Goal: Entertainment & Leisure: Consume media (video, audio)

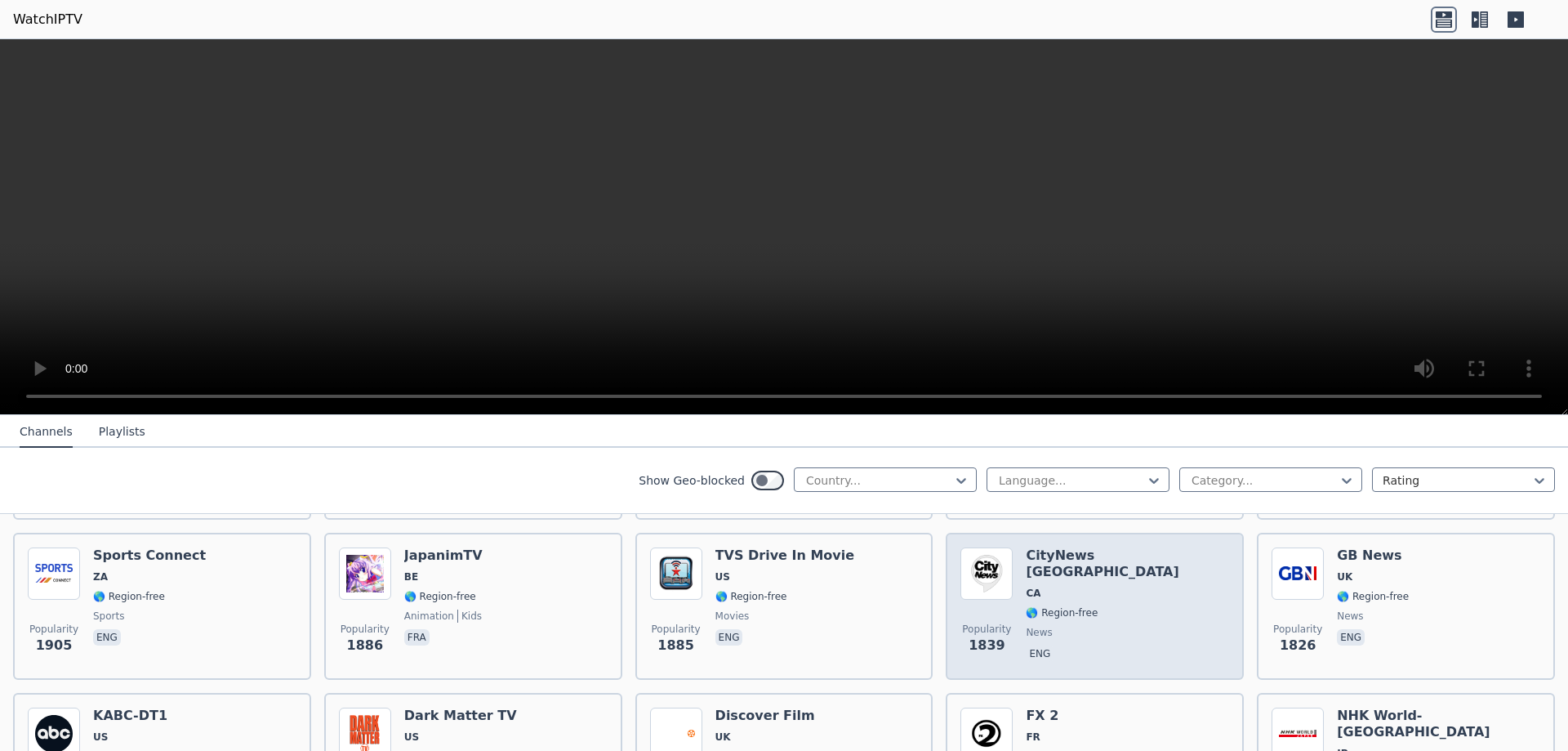
scroll to position [1307, 0]
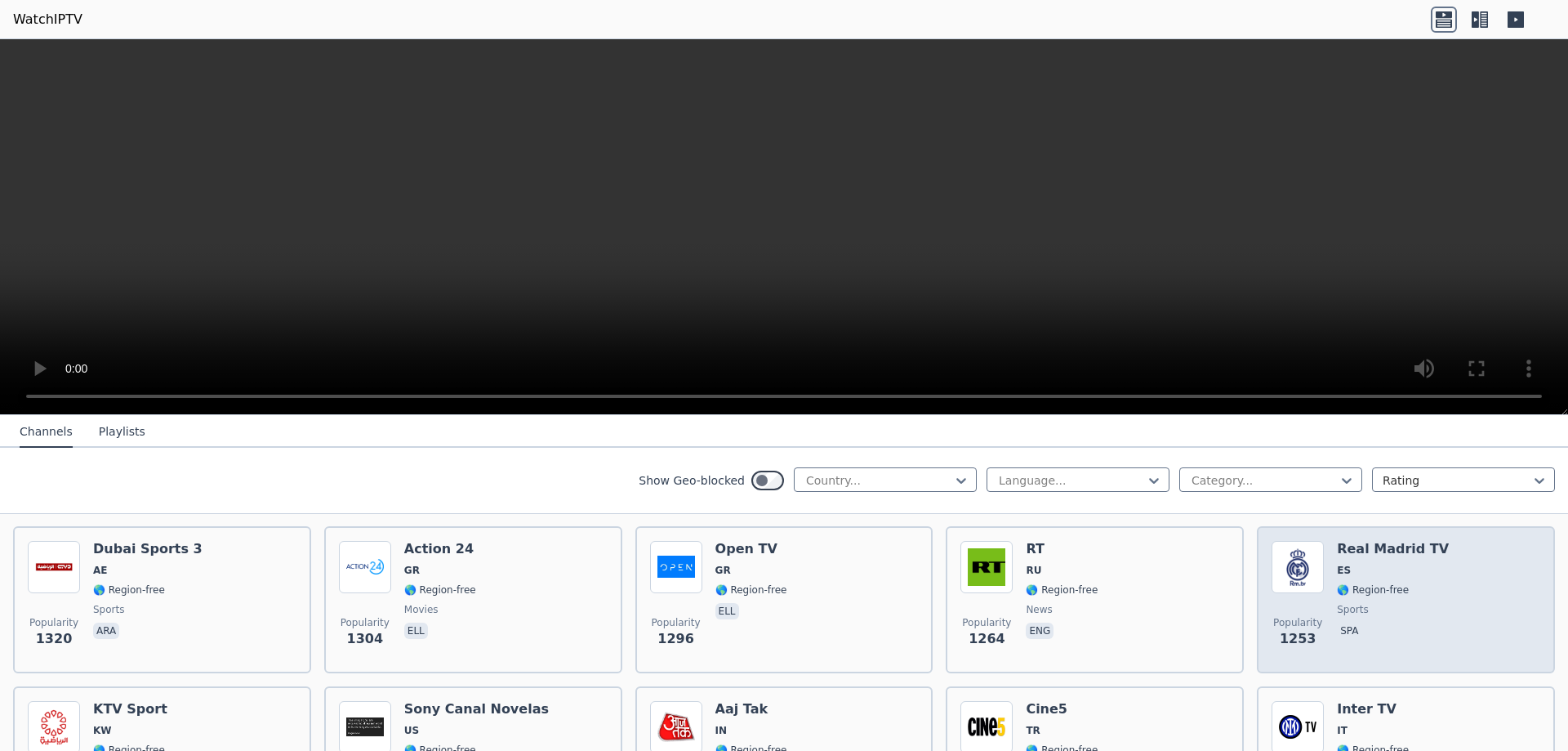
click at [1287, 568] on img at bounding box center [1297, 566] width 52 height 52
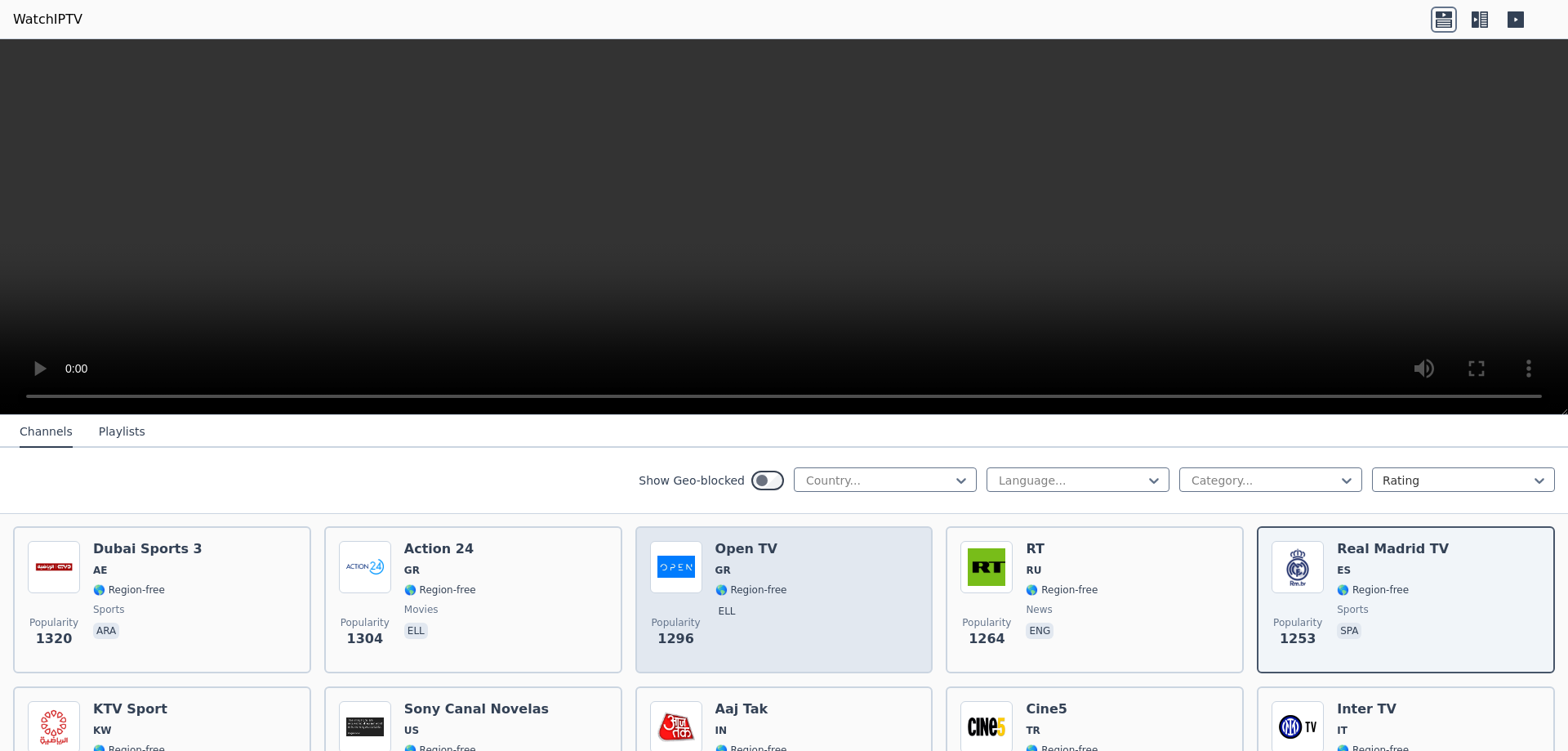
scroll to position [1634, 0]
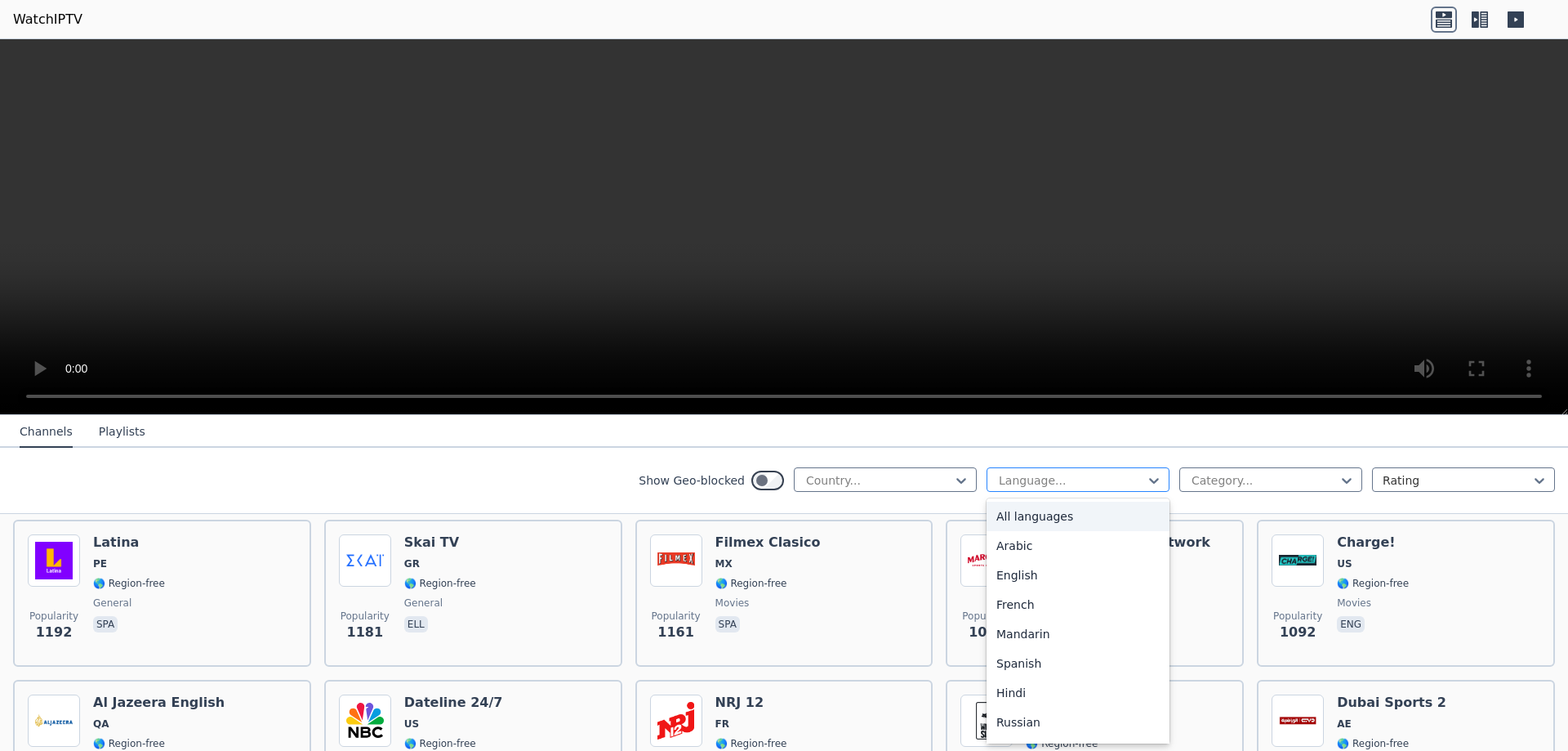
click at [1002, 485] on div at bounding box center [1072, 480] width 149 height 17
click at [1193, 492] on div "22 results available. Use Up and Down to choose options, press Enter to select …" at bounding box center [1270, 480] width 568 height 26
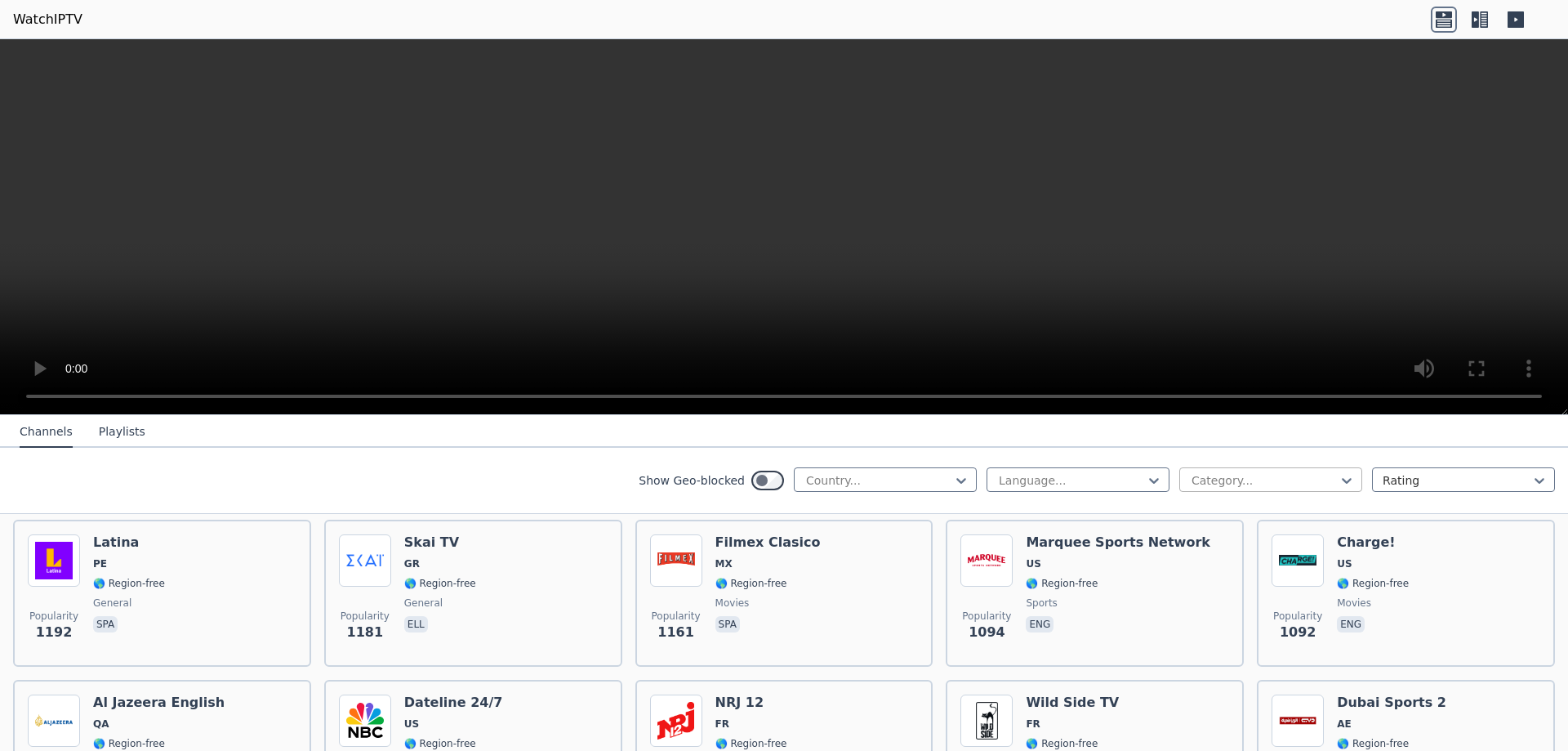
click at [1202, 482] on div at bounding box center [1264, 480] width 149 height 17
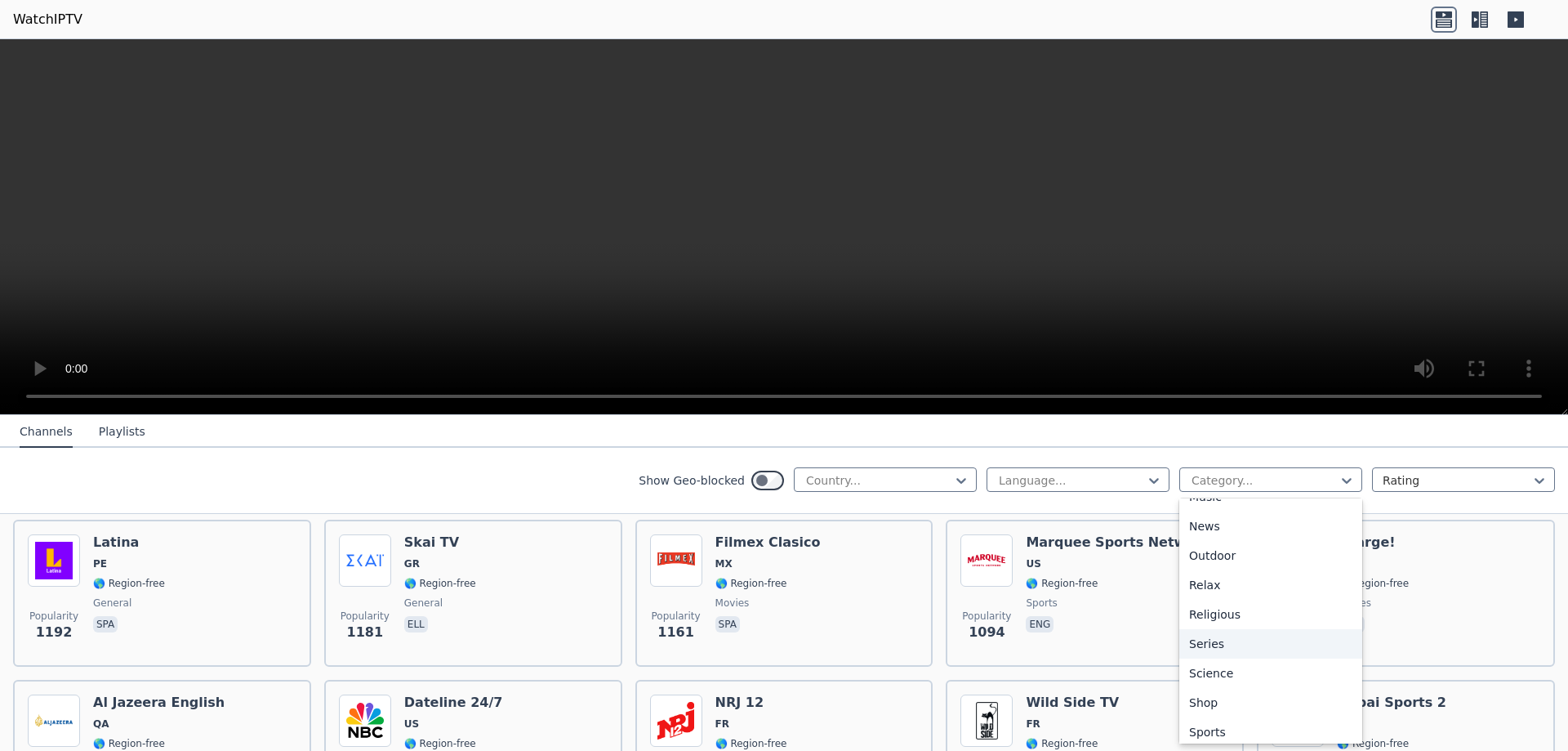
scroll to position [555, 0]
click at [1204, 657] on div "Sports" at bounding box center [1270, 667] width 183 height 29
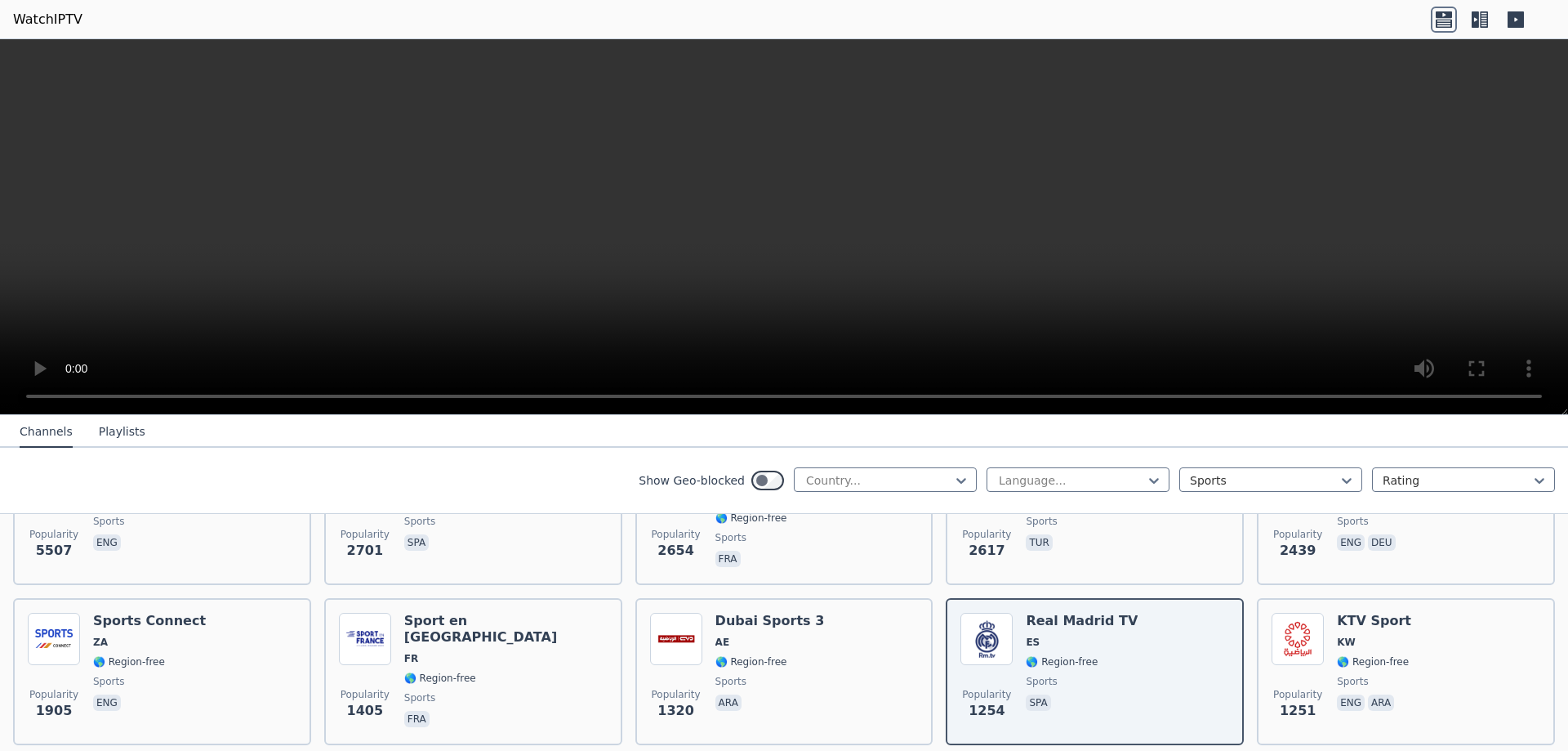
scroll to position [327, 0]
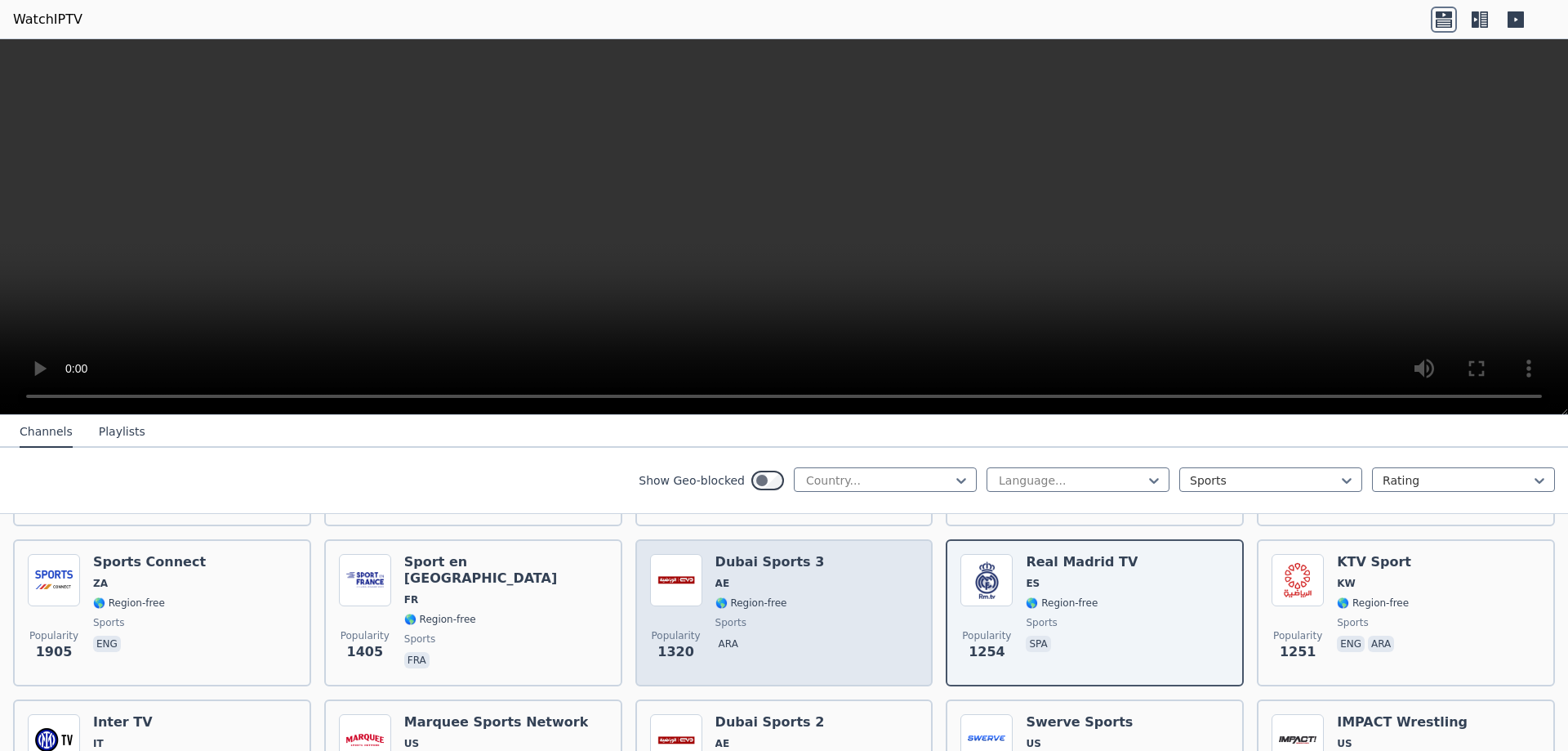
click at [724, 567] on h6 "Dubai Sports 3" at bounding box center [770, 562] width 109 height 17
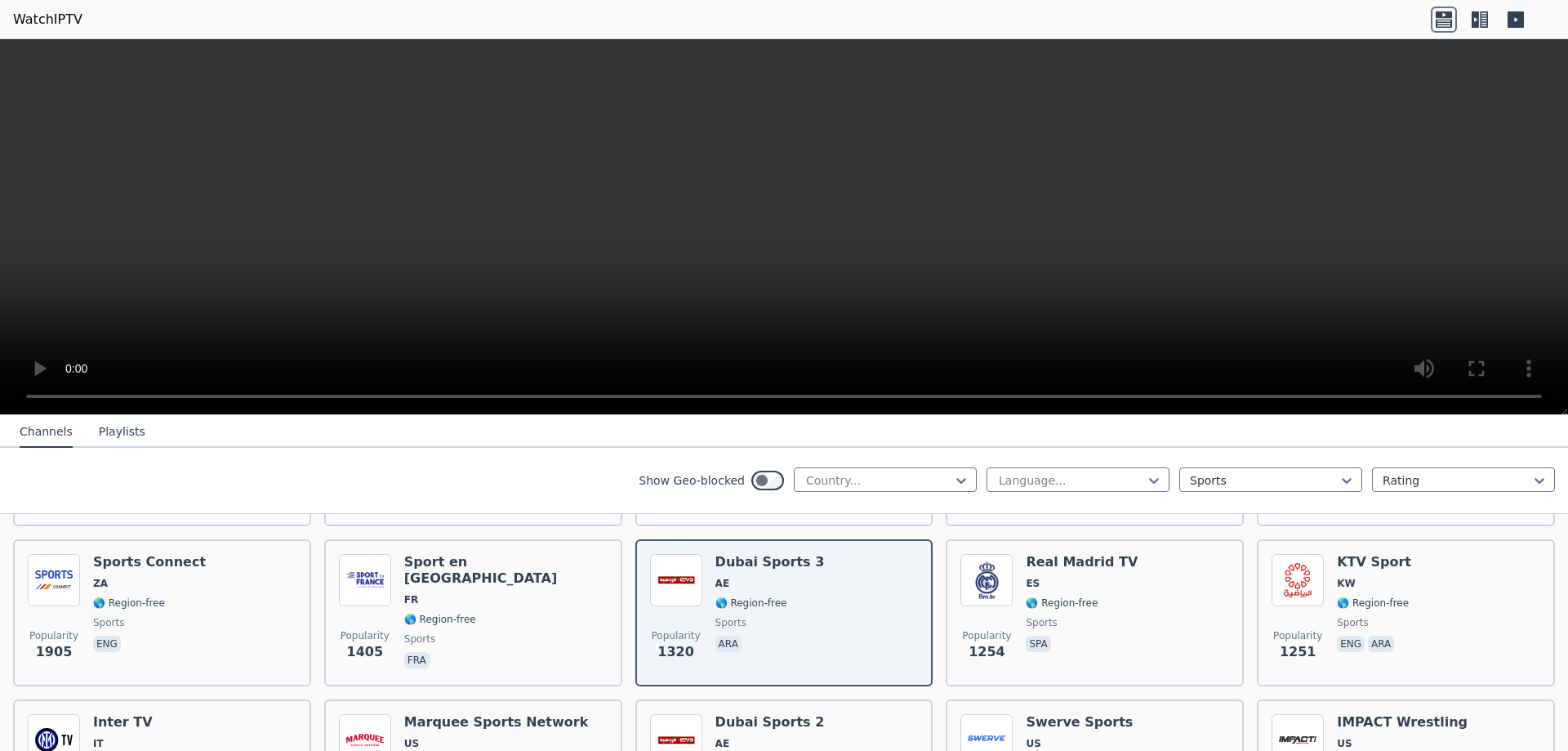
click at [1304, 437] on nav "Channels Playlists" at bounding box center [784, 432] width 1568 height 33
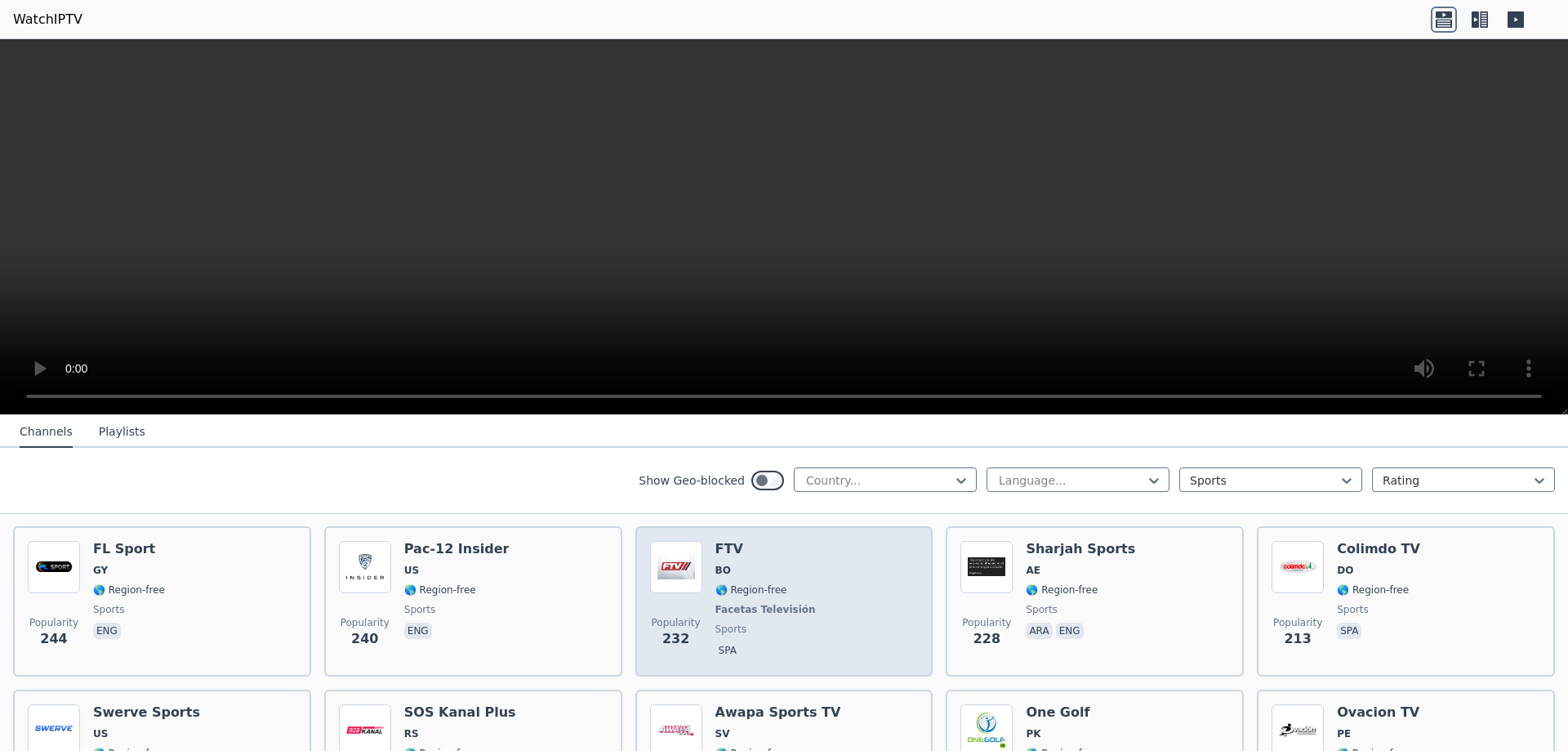
scroll to position [1634, 0]
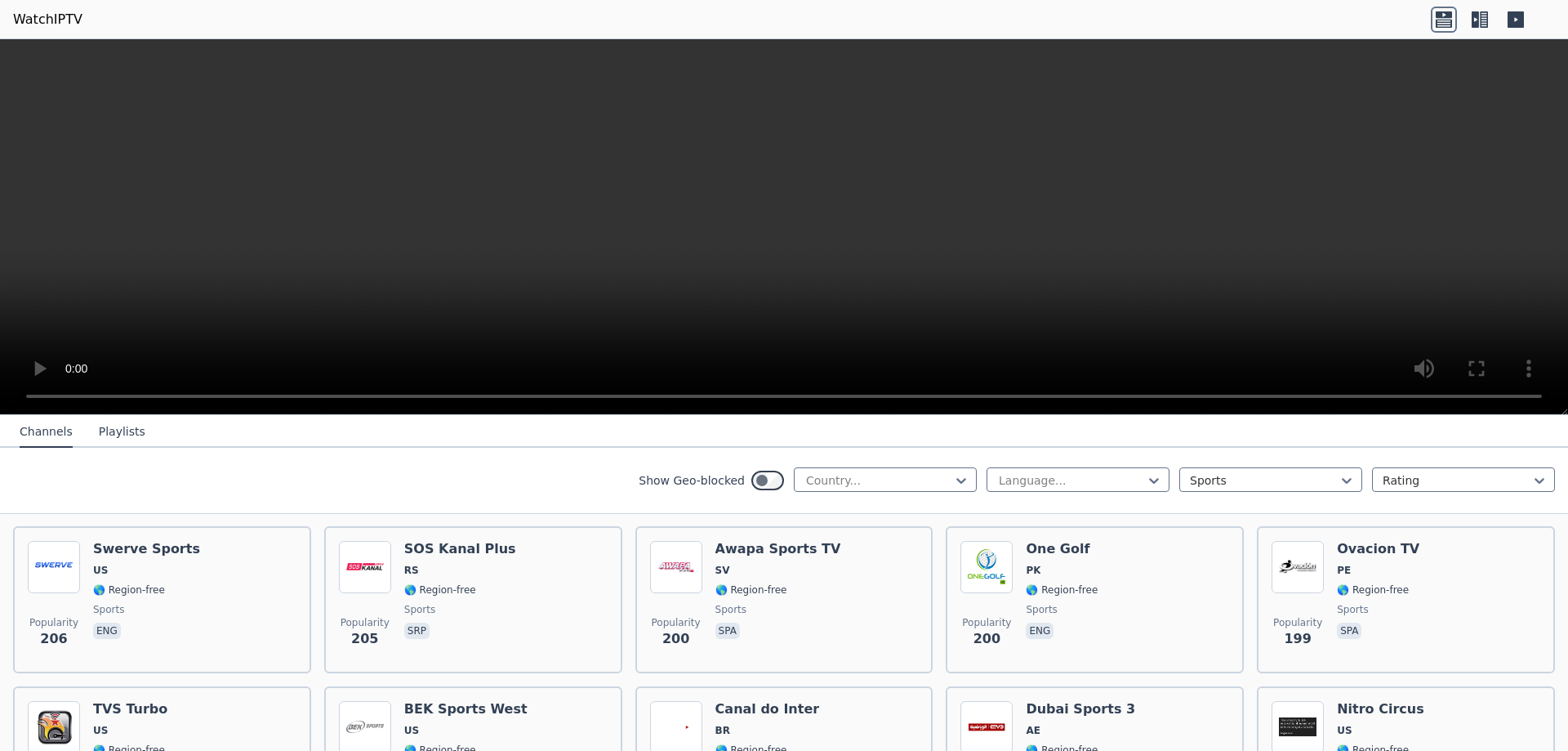
click at [824, 603] on div "Popularity 200 Awapa Sports TV SV 🌎 Region-free sports spa" at bounding box center [784, 600] width 269 height 118
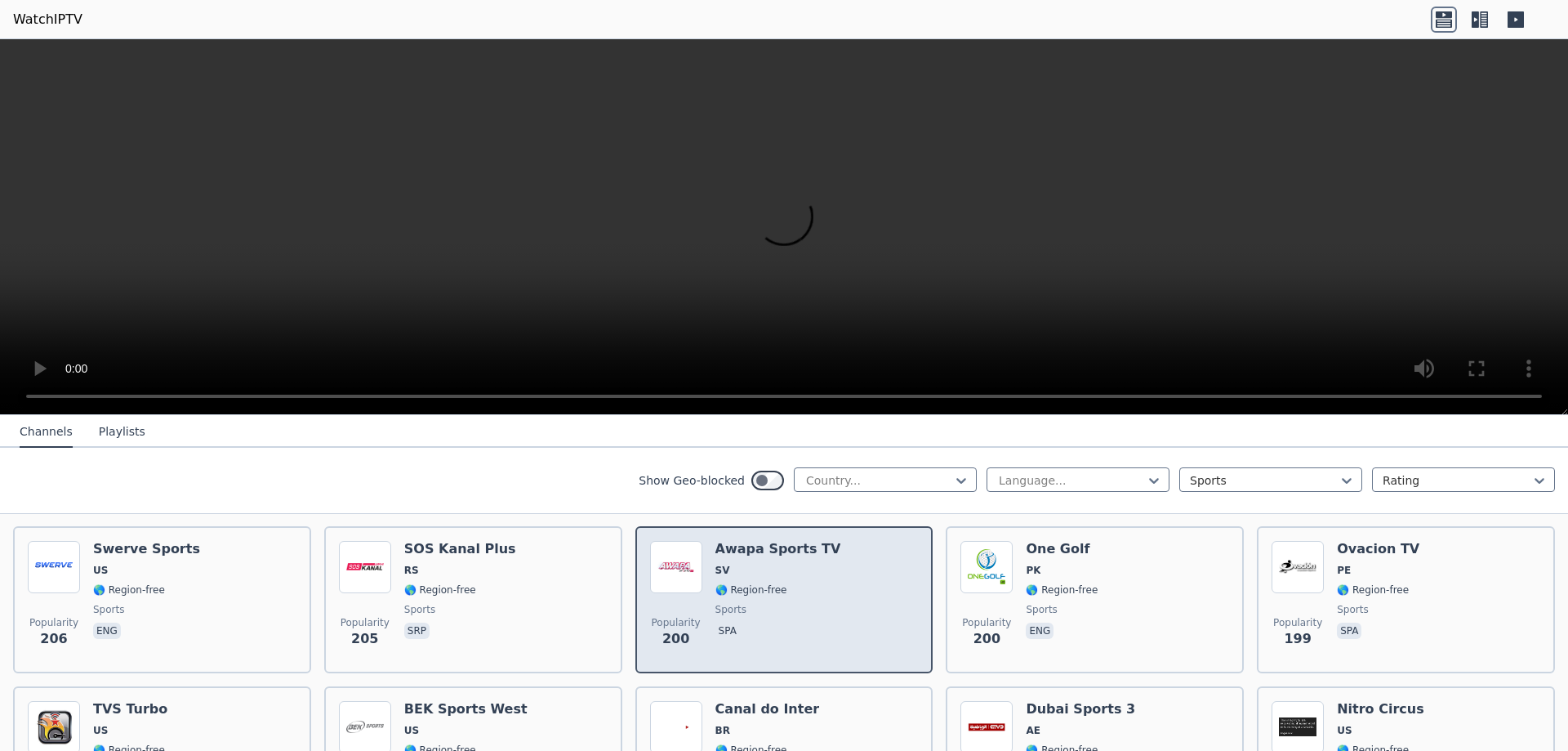
scroll to position [1307, 0]
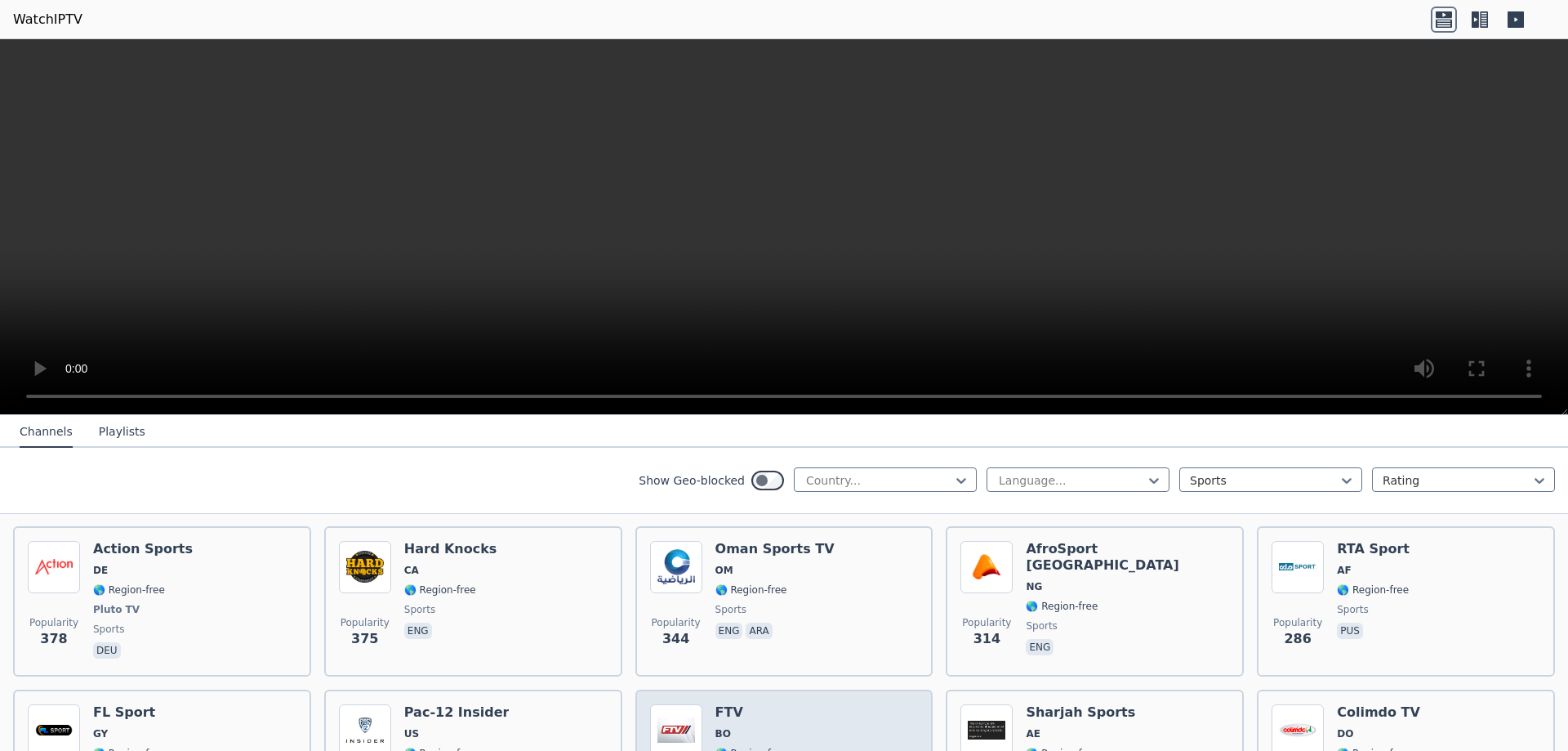
click at [801, 717] on div "Popularity 232 FTV BO 🌎 Region-free Facetas Televisión sports spa" at bounding box center [784, 765] width 269 height 121
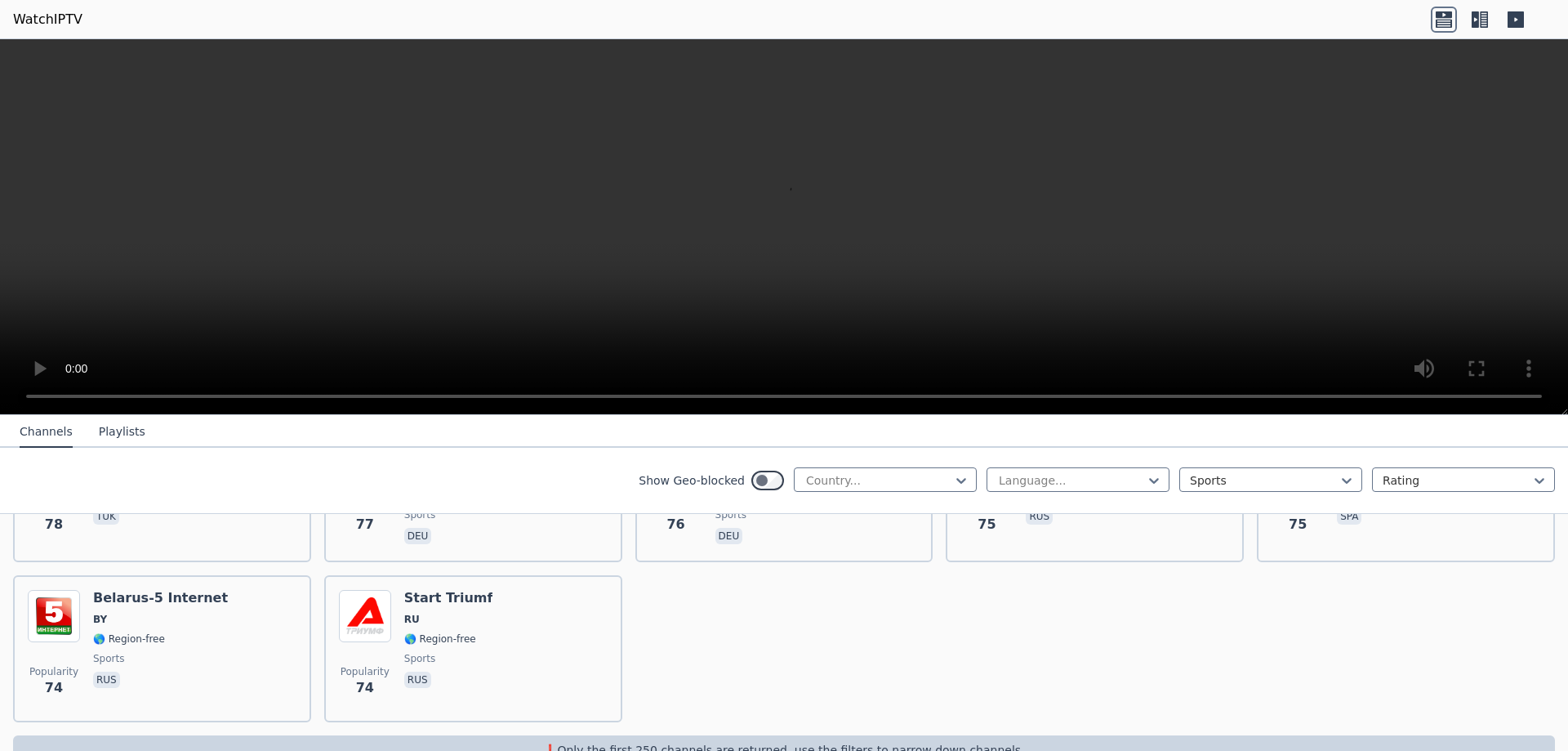
scroll to position [3736, 0]
